Goal: Task Accomplishment & Management: Use online tool/utility

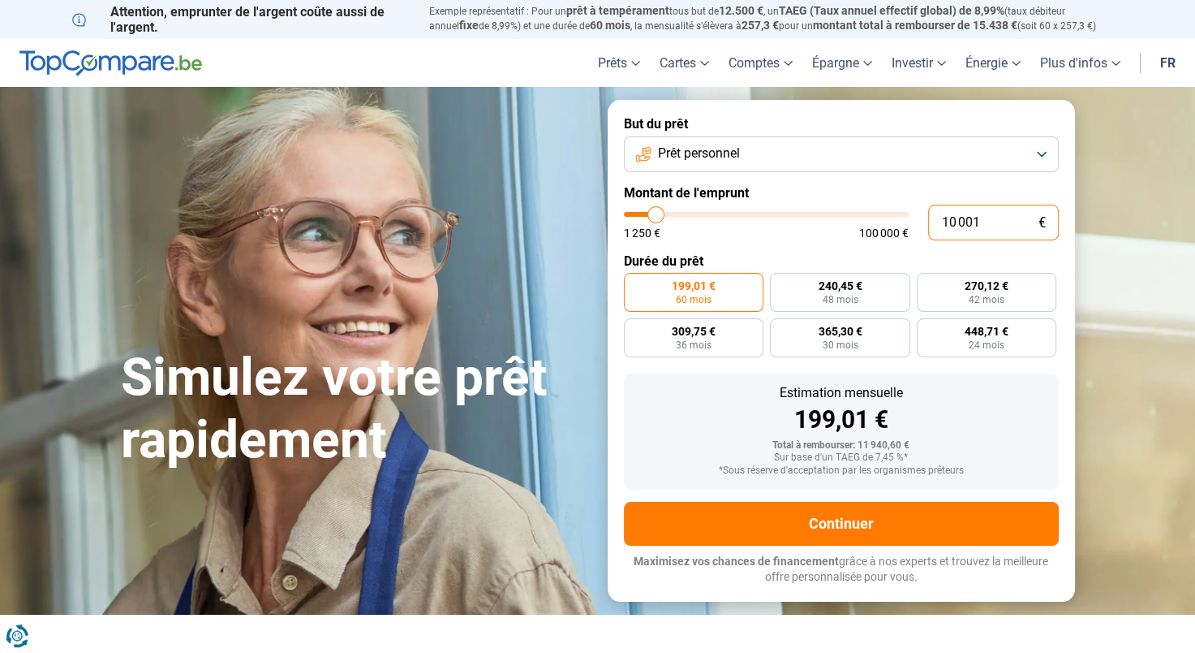
click at [990, 211] on input "10 001" at bounding box center [993, 223] width 131 height 36
type input "1 000"
type input "1250"
type input "100"
type input "1250"
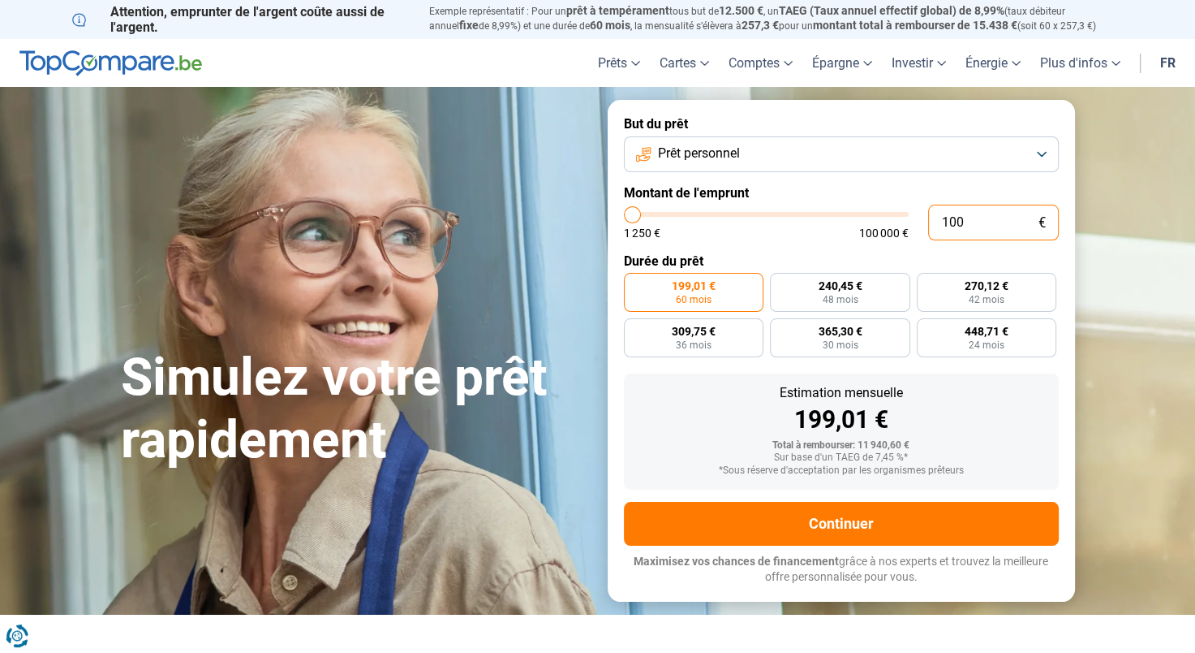
type input "10"
type input "1250"
type input "1"
type input "1250"
type input "0"
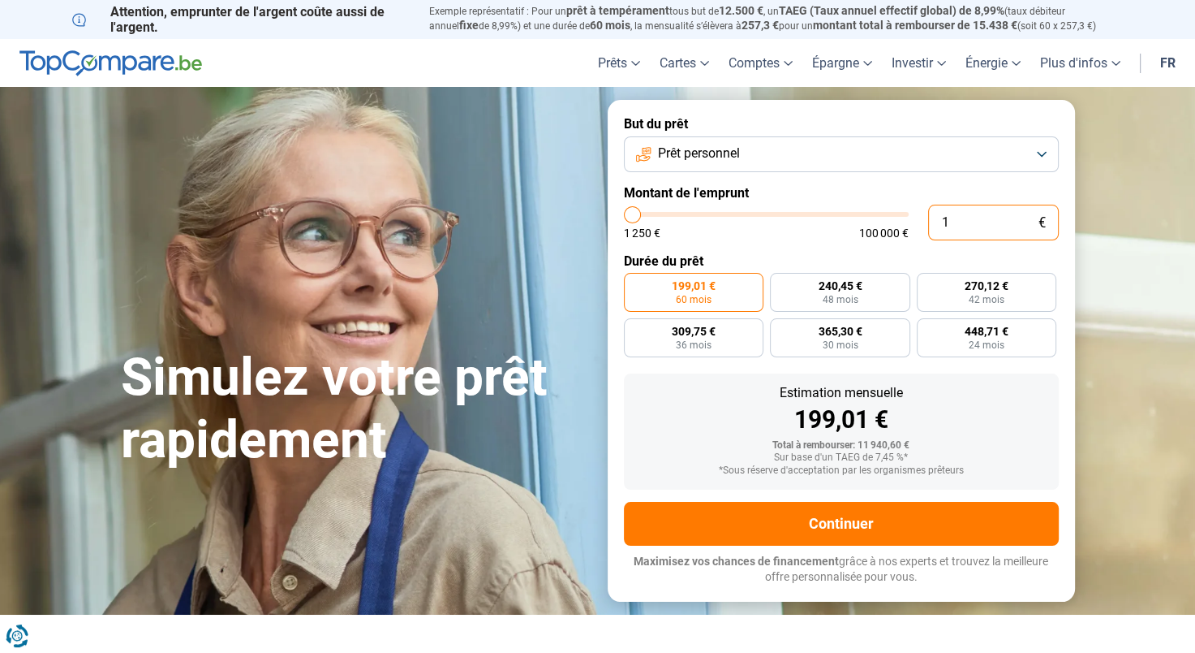
type input "1250"
type input "5"
type input "1250"
type input "50"
type input "1250"
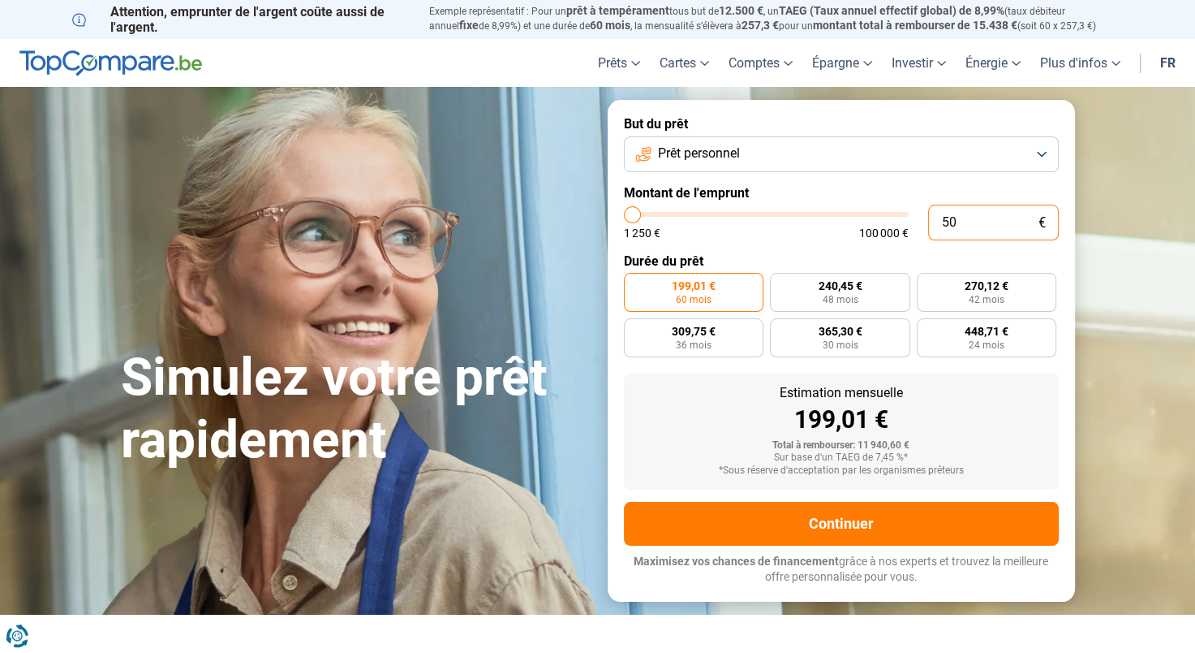
type input "500"
type input "1250"
type input "5 000"
type input "5000"
type input "5 000"
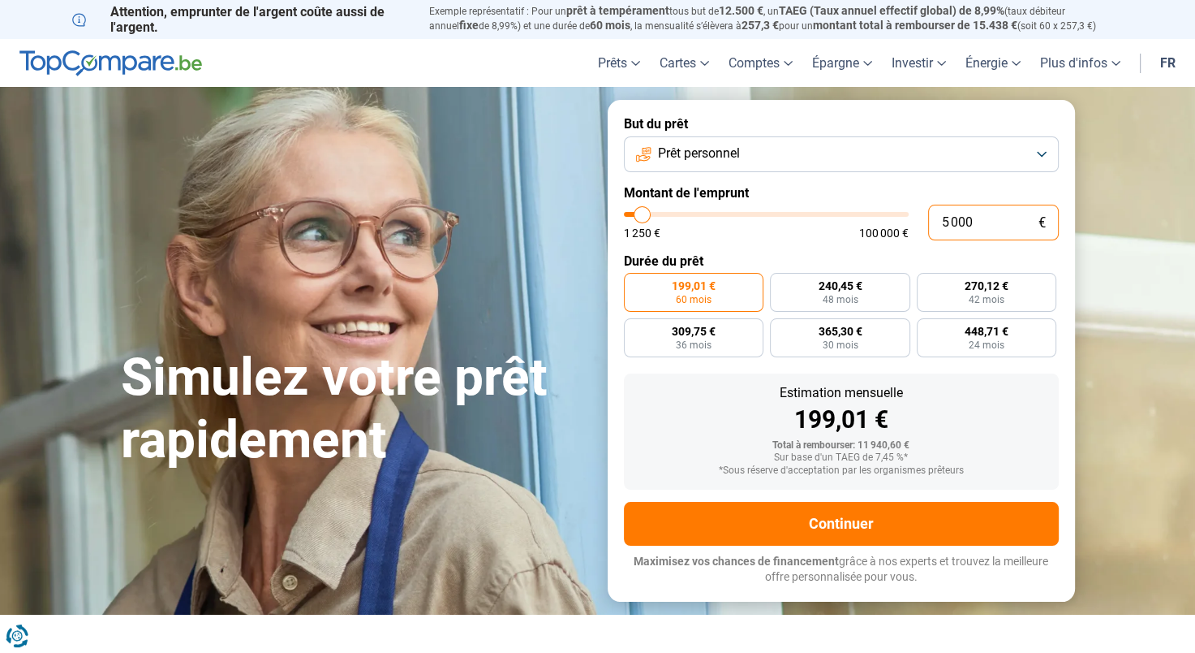
radio input "true"
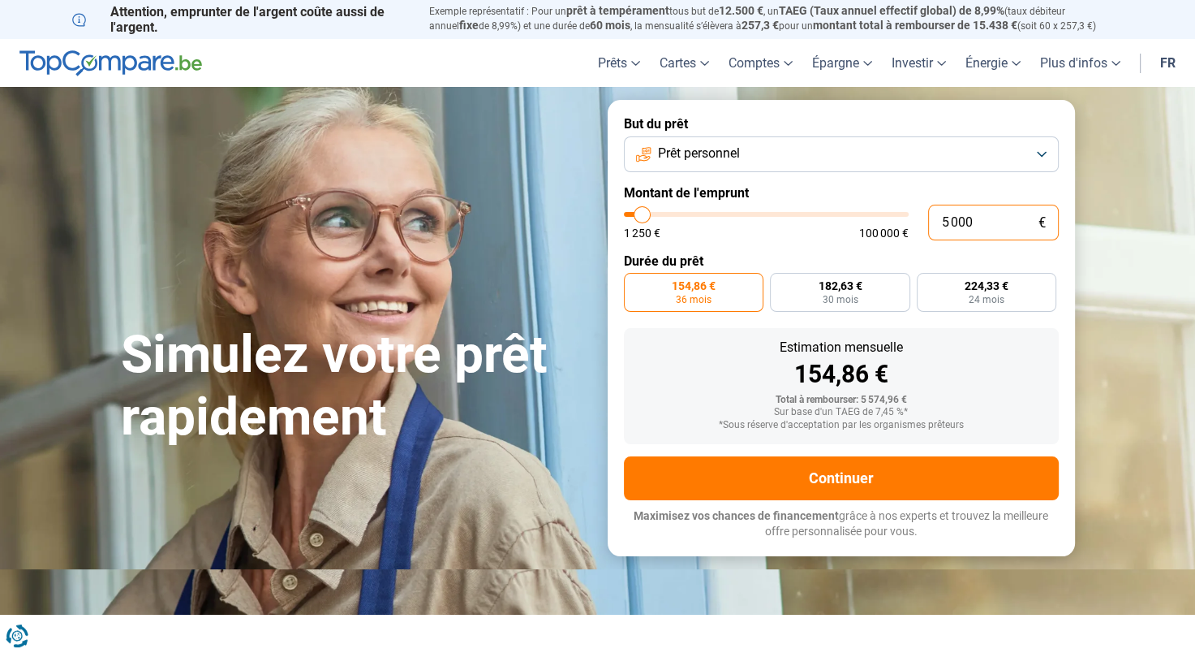
type input "500"
type input "1250"
type input "50"
type input "1250"
type input "5"
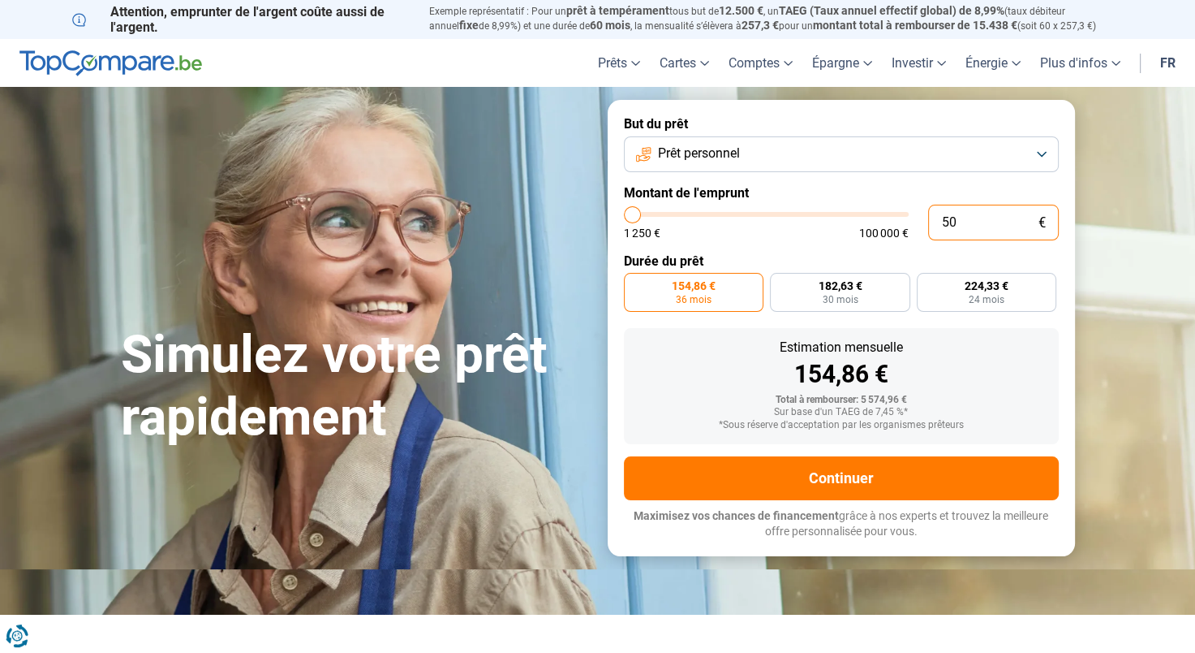
type input "1250"
type input "0"
type input "1250"
type input "1 250"
type input "1250"
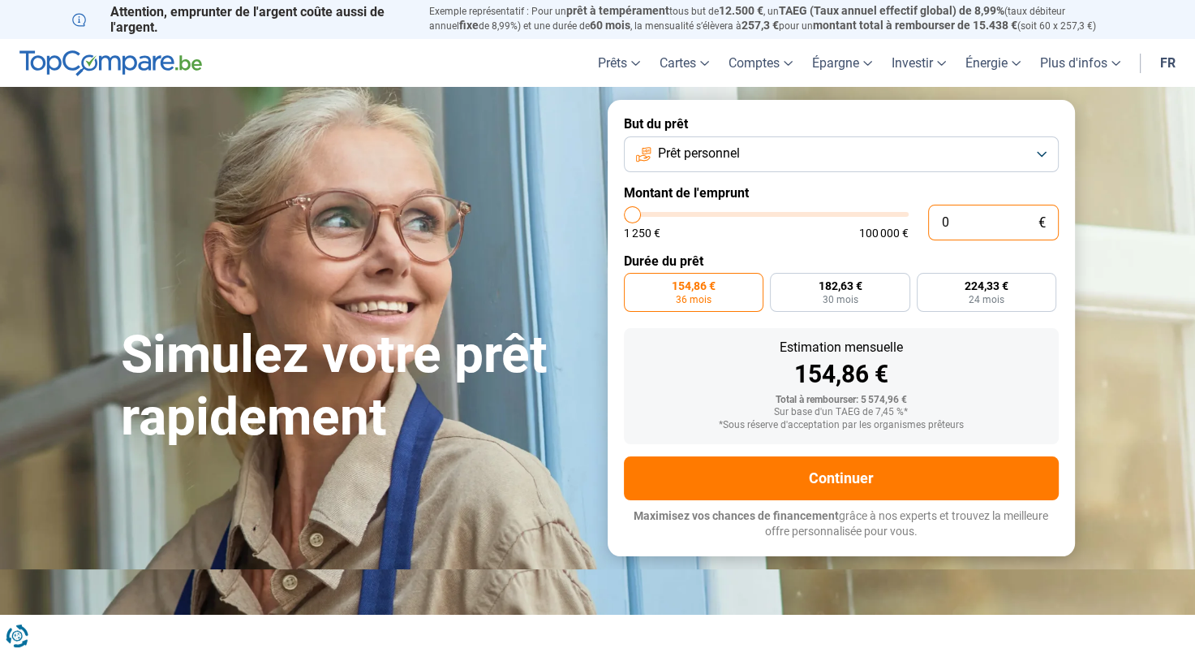
radio input "true"
type input "12 507"
type input "12500"
type input "125 075"
type input "100000"
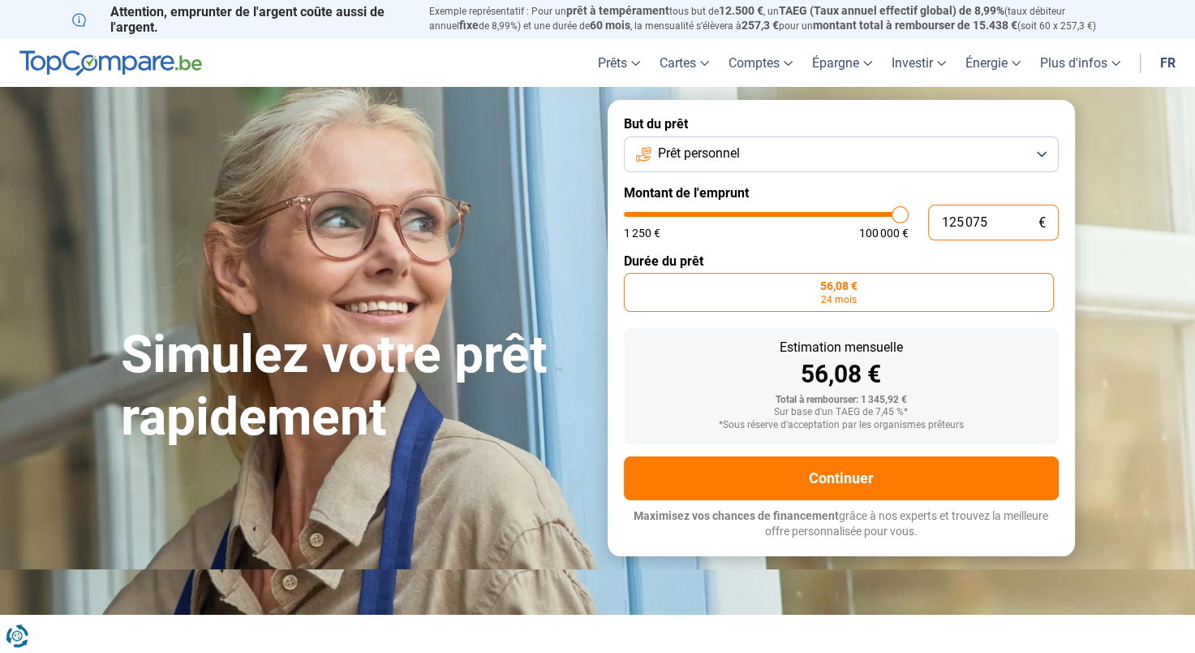
type input "12 507"
type input "12500"
type input "1 250"
type input "1250"
type input "125"
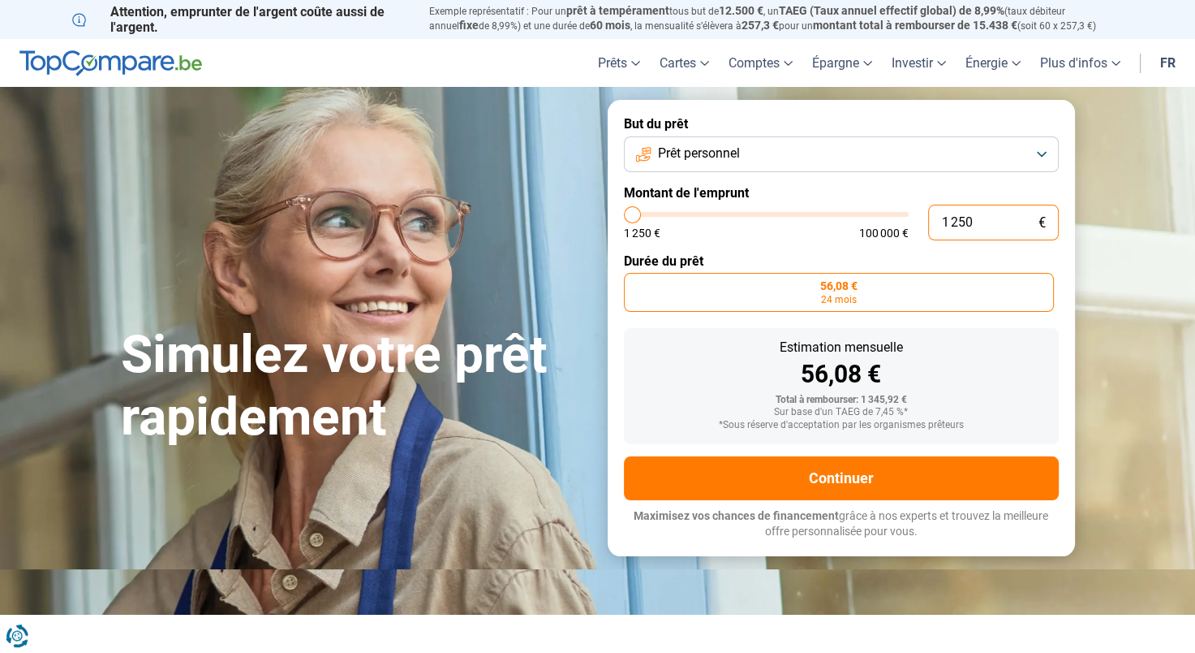
type input "1250"
type input "12"
type input "1250"
type input "1"
type input "1250"
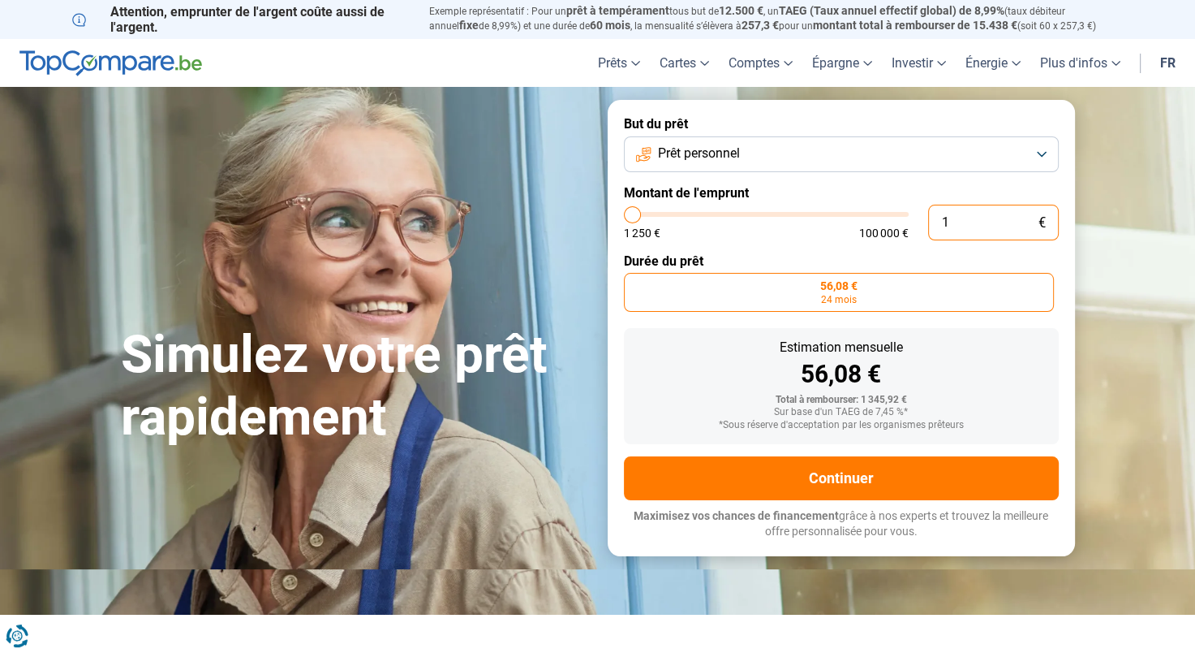
type input "0"
type input "1250"
type input "7"
type input "1250"
type input "75"
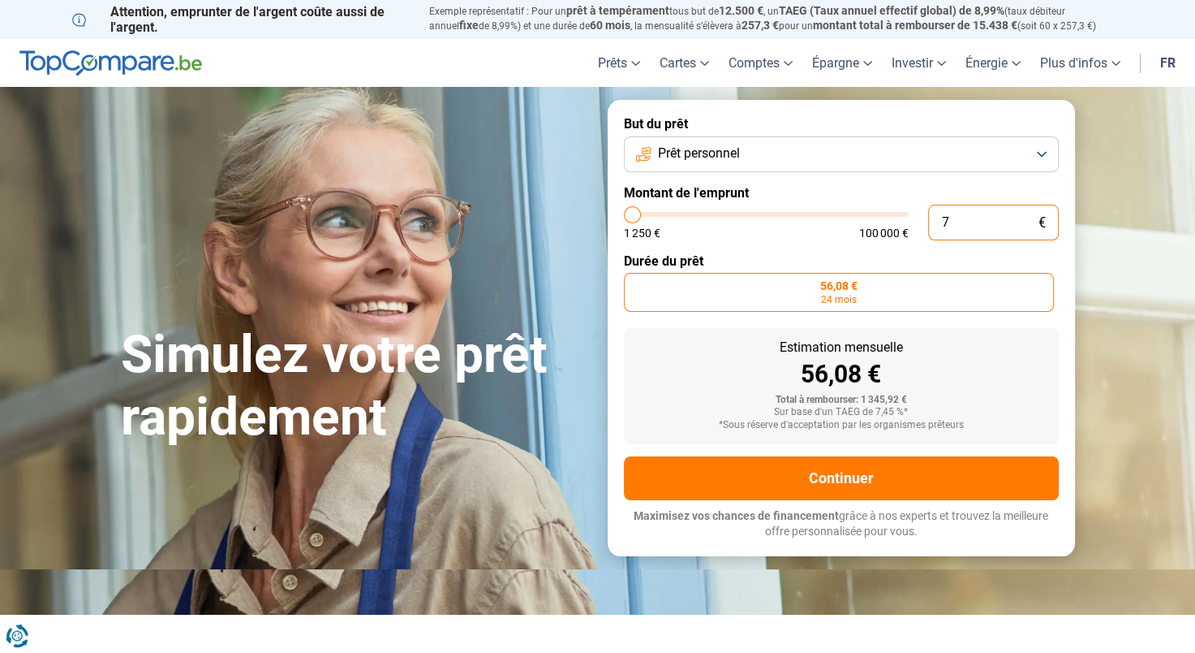
type input "1250"
type input "750"
type input "1250"
type input "7 500"
type input "7500"
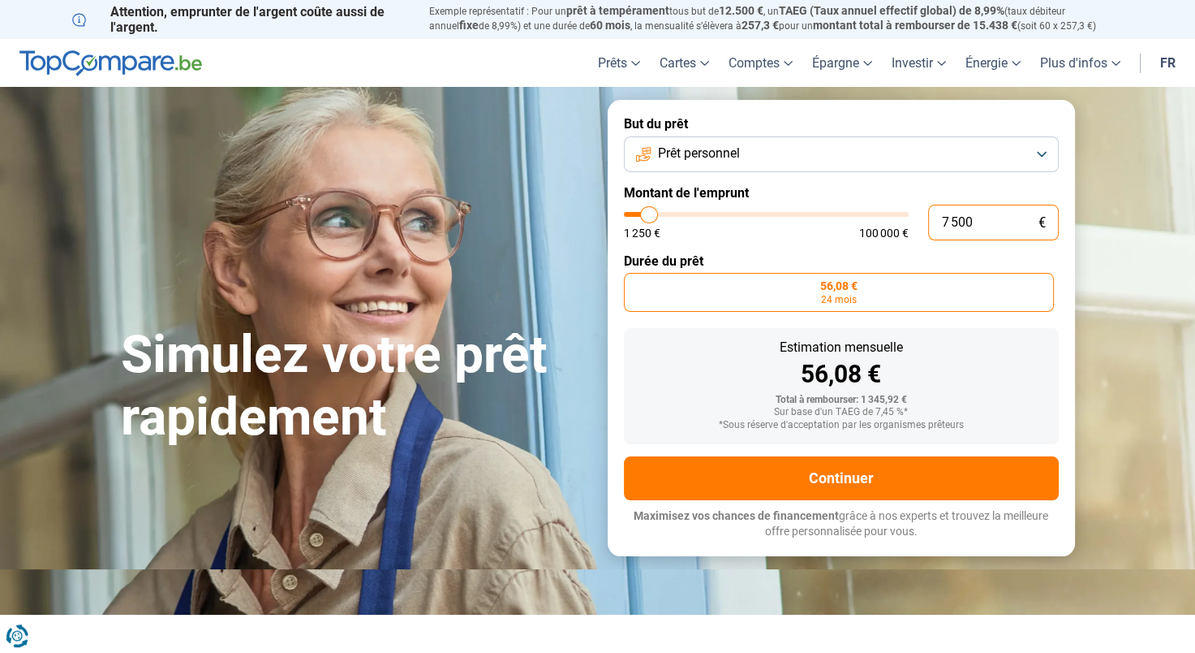
type input "7 500"
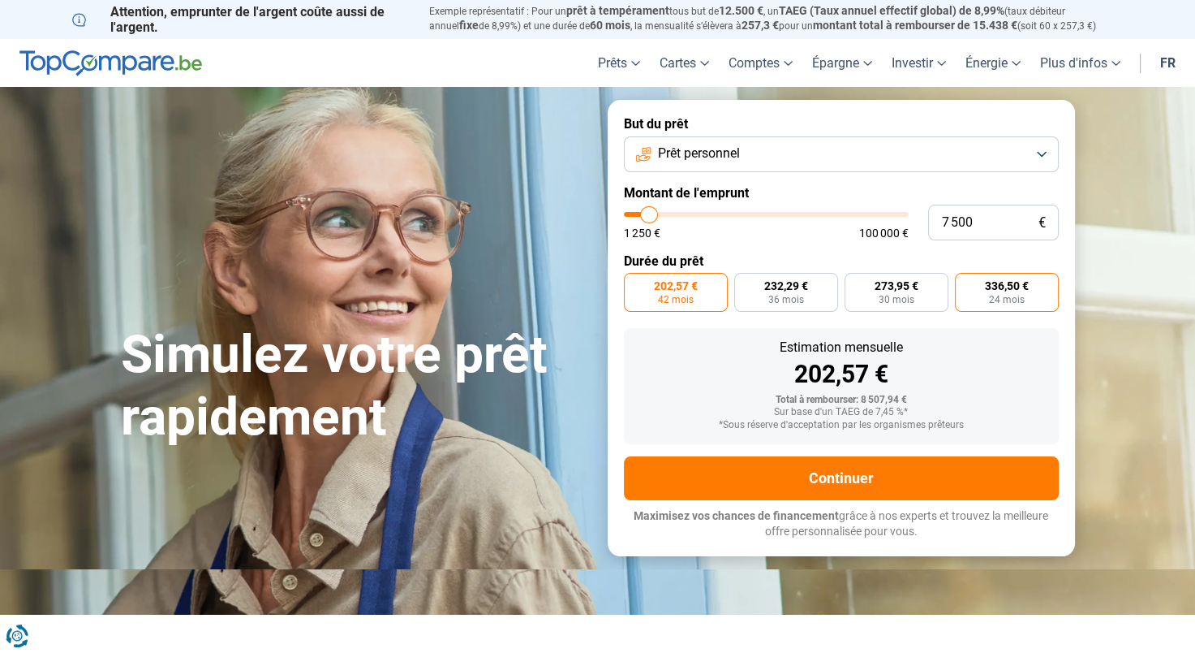
click at [996, 289] on span "336,50 €" at bounding box center [1007, 285] width 44 height 11
click at [966, 283] on input "336,50 € 24 mois" at bounding box center [960, 278] width 11 height 11
radio input "true"
